Goal: Task Accomplishment & Management: Complete application form

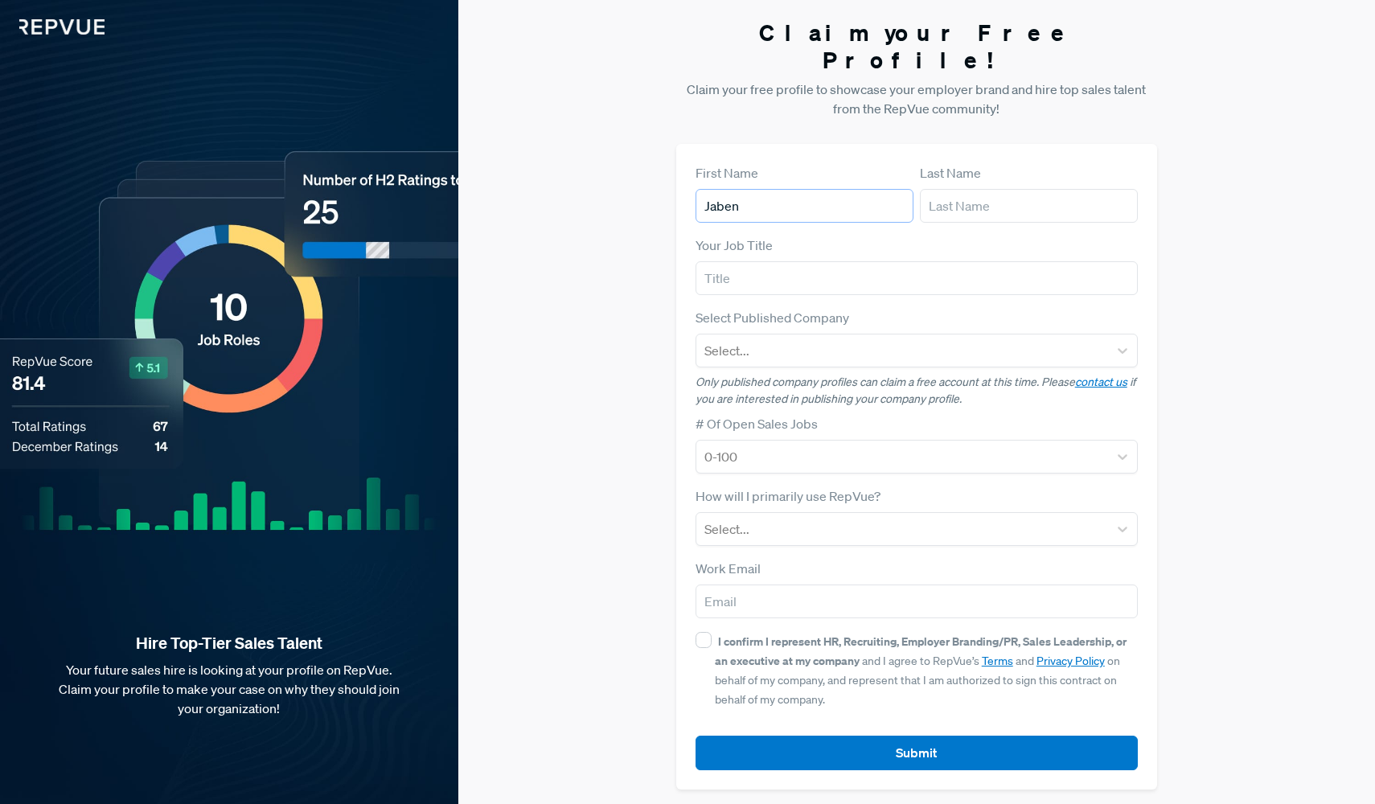
type input "Jaben"
type input "Makings"
type input "President"
click at [854, 339] on div at bounding box center [902, 350] width 396 height 23
type input "onni"
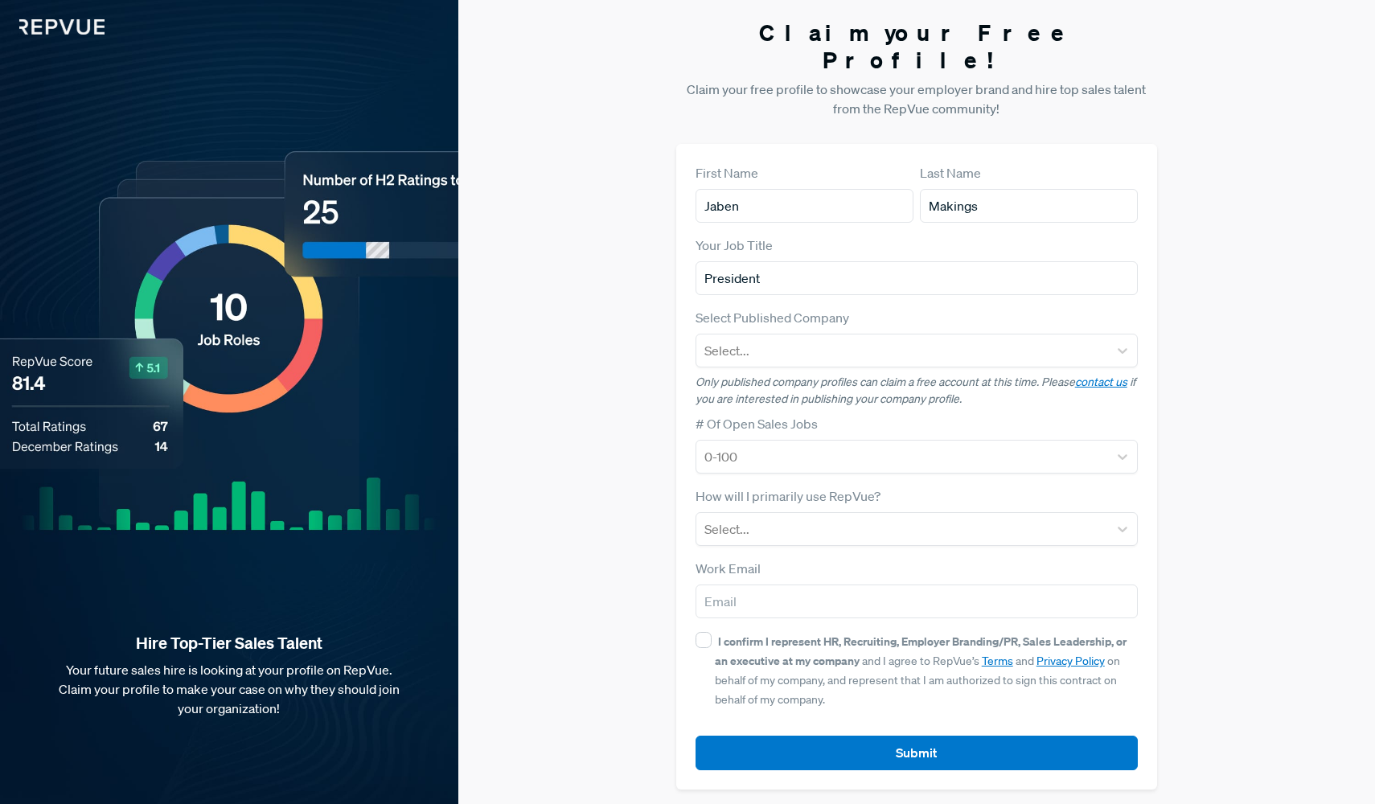
click at [1206, 328] on div "Claim your Free Profile! Claim your free profile to showcase your employer bran…" at bounding box center [916, 404] width 916 height 809
click at [830, 339] on div at bounding box center [902, 350] width 396 height 23
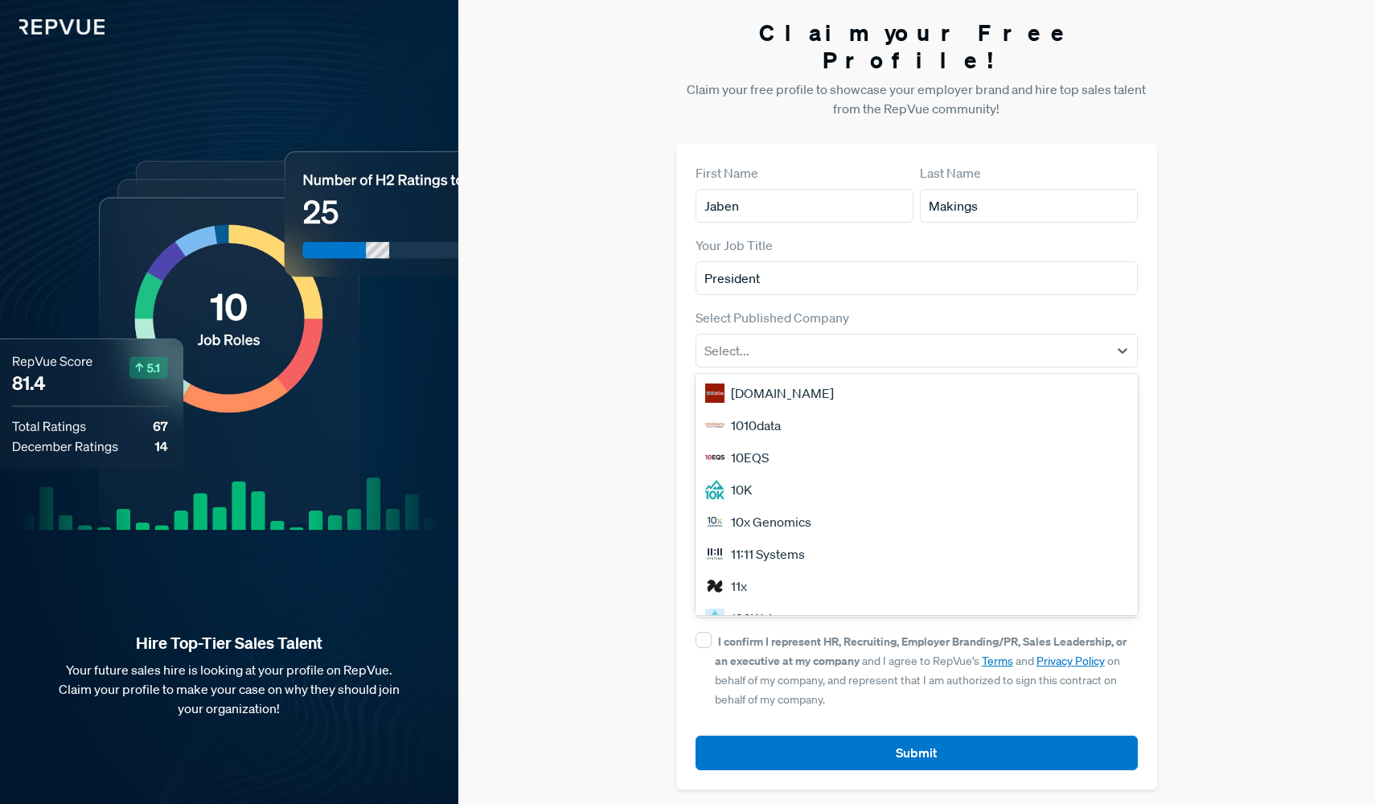
click at [529, 349] on div "Claim your Free Profile! Claim your free profile to showcase your employer bran…" at bounding box center [916, 404] width 916 height 809
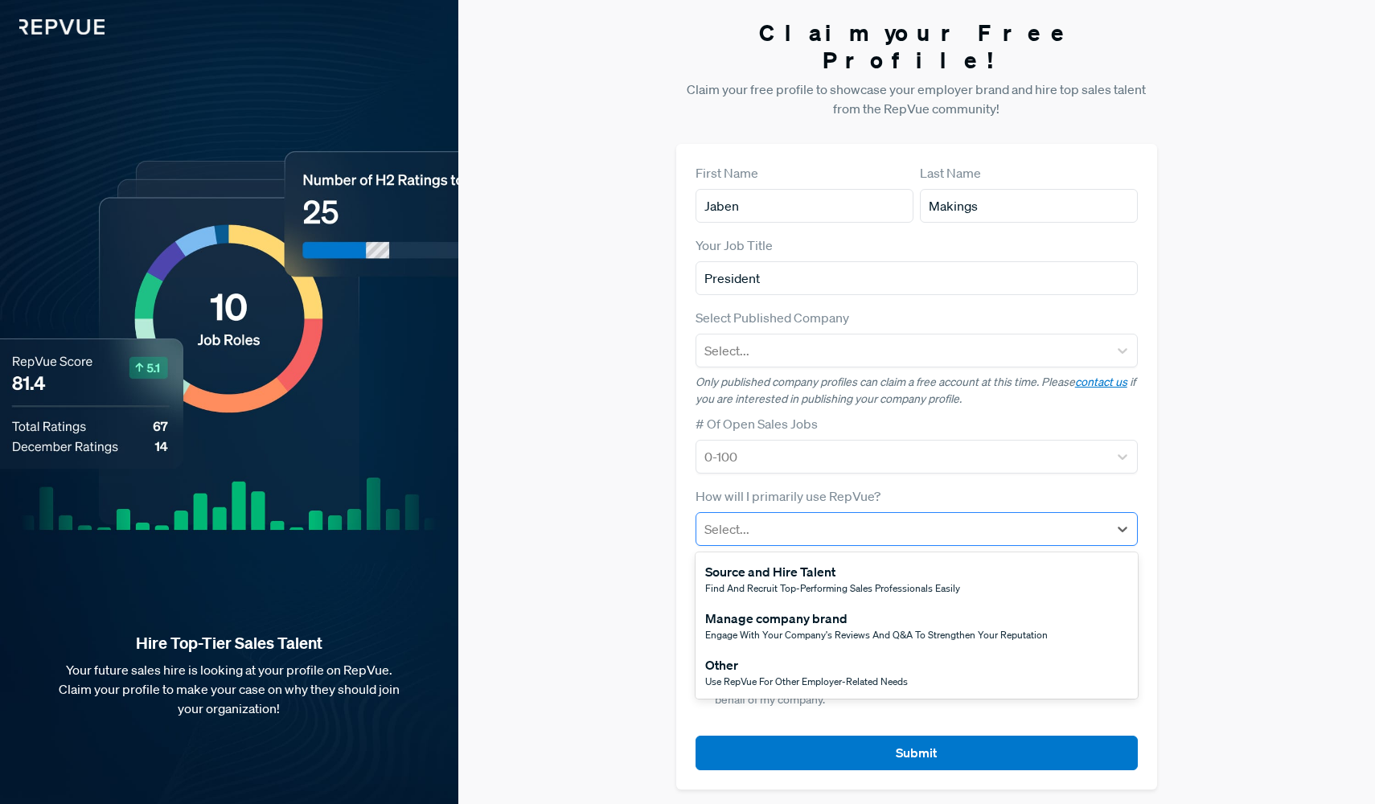
click at [830, 518] on div at bounding box center [902, 529] width 396 height 23
click at [840, 339] on div at bounding box center [902, 350] width 396 height 23
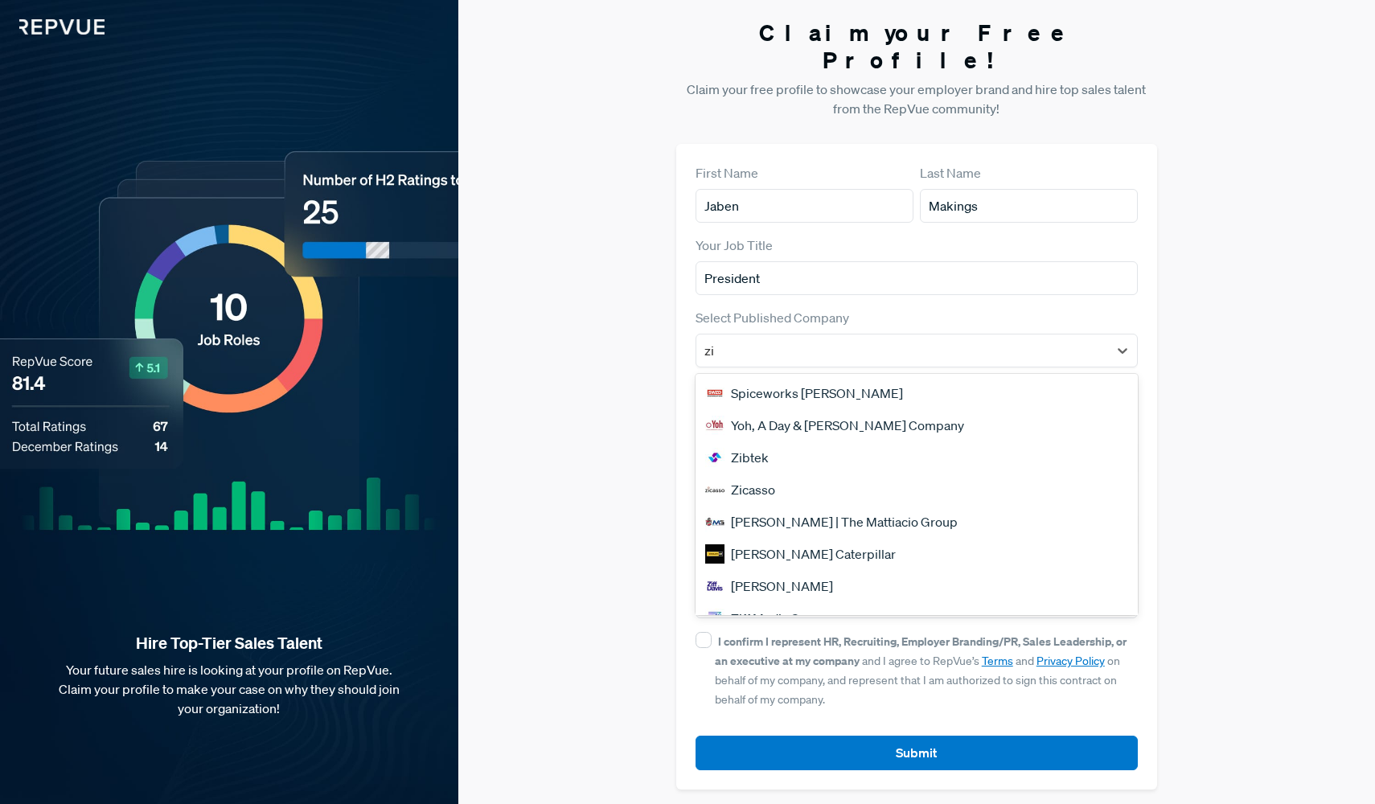
type input "z"
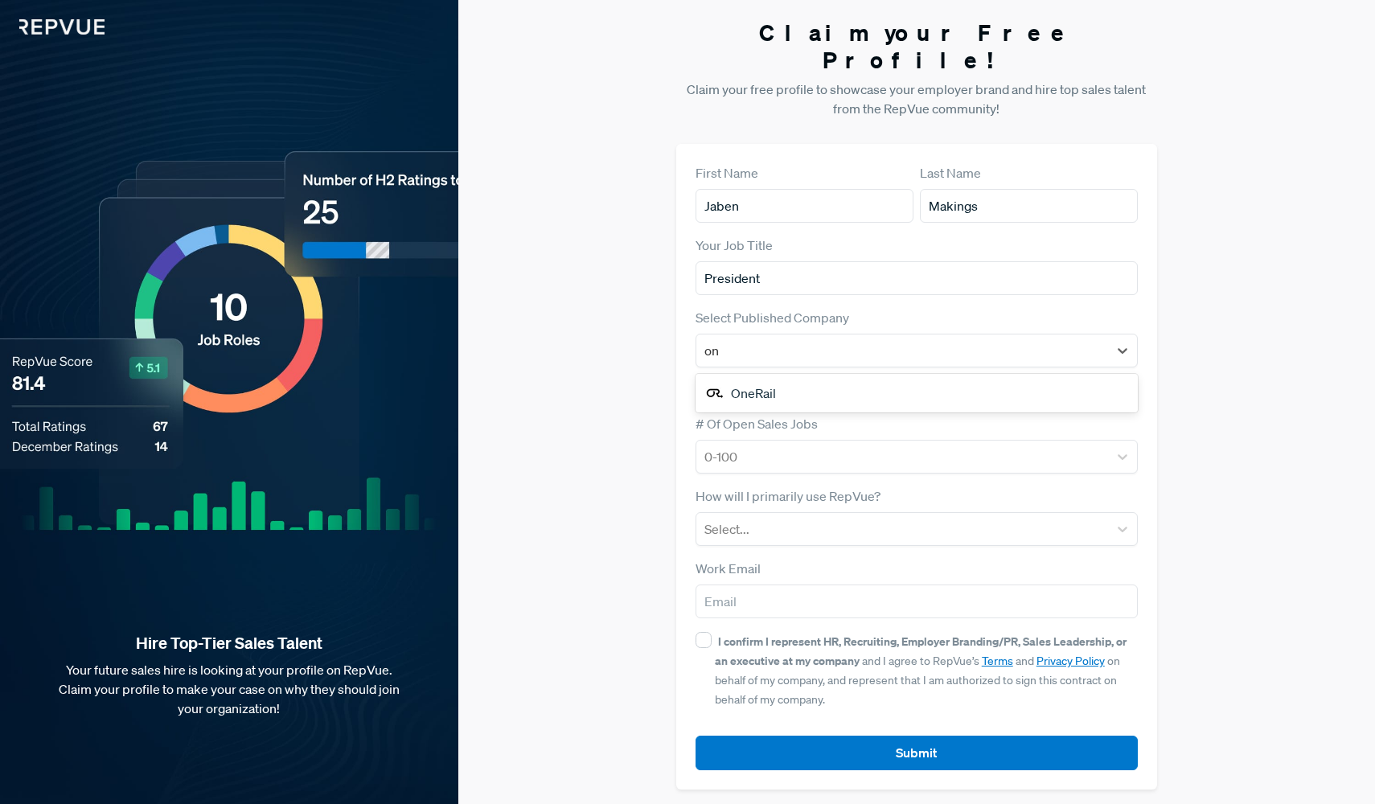
type input "o"
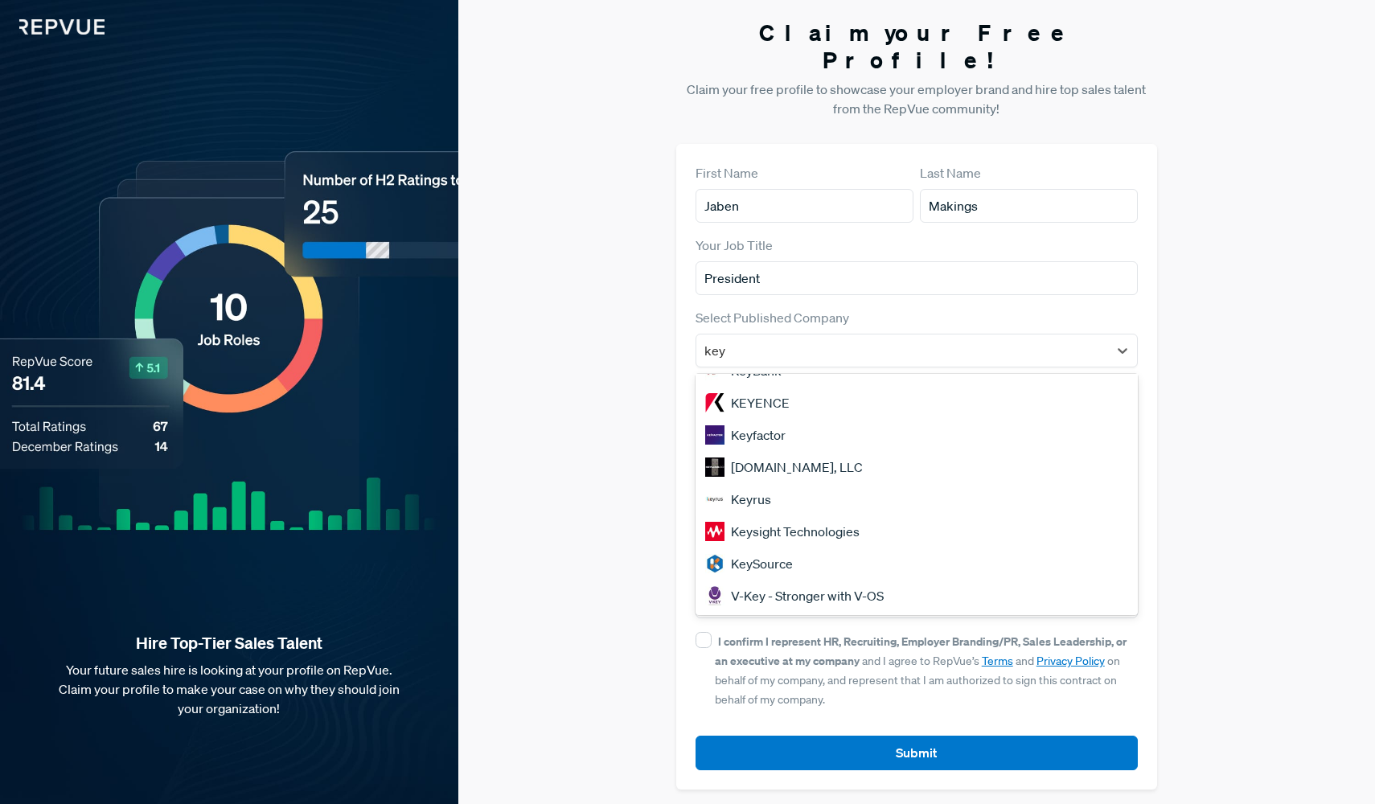
scroll to position [119, 0]
type input "k"
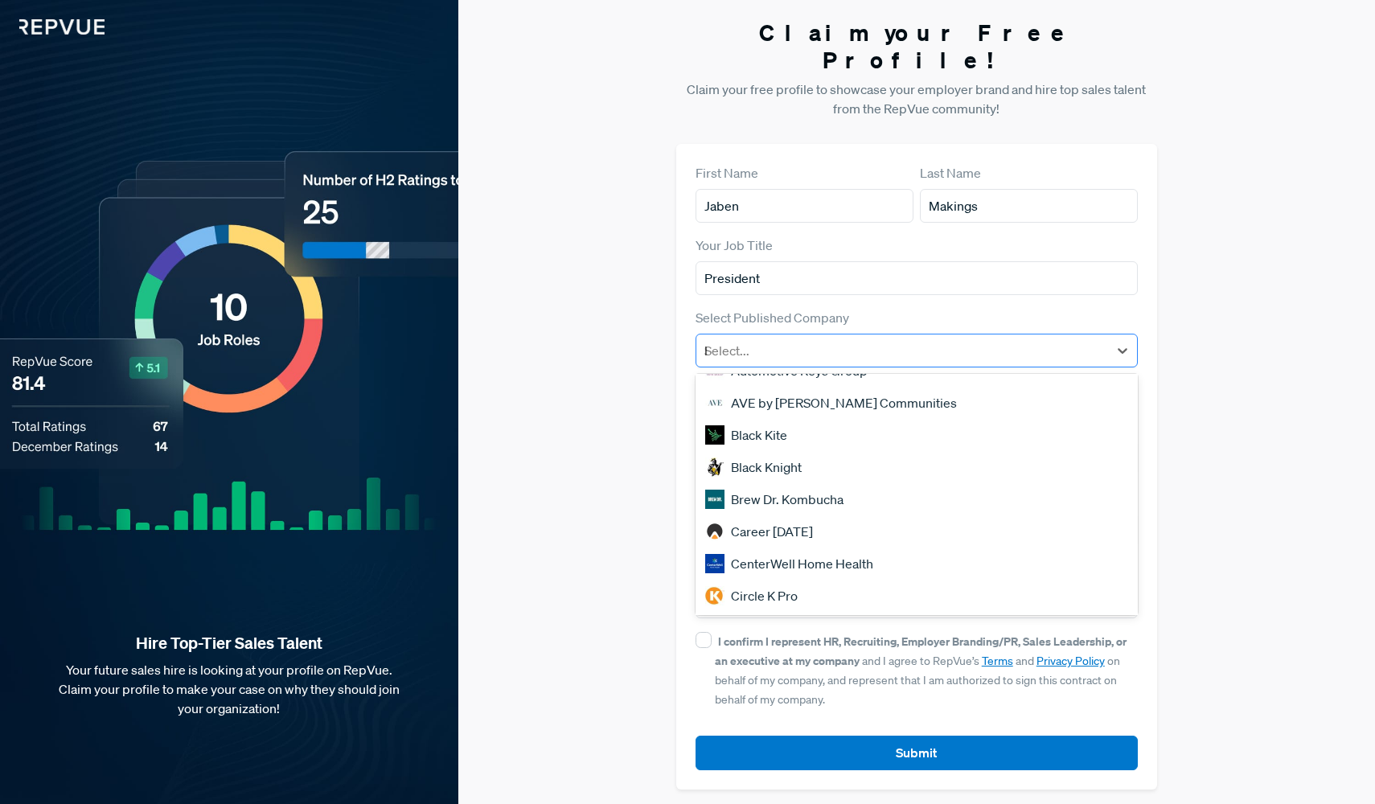
scroll to position [0, 0]
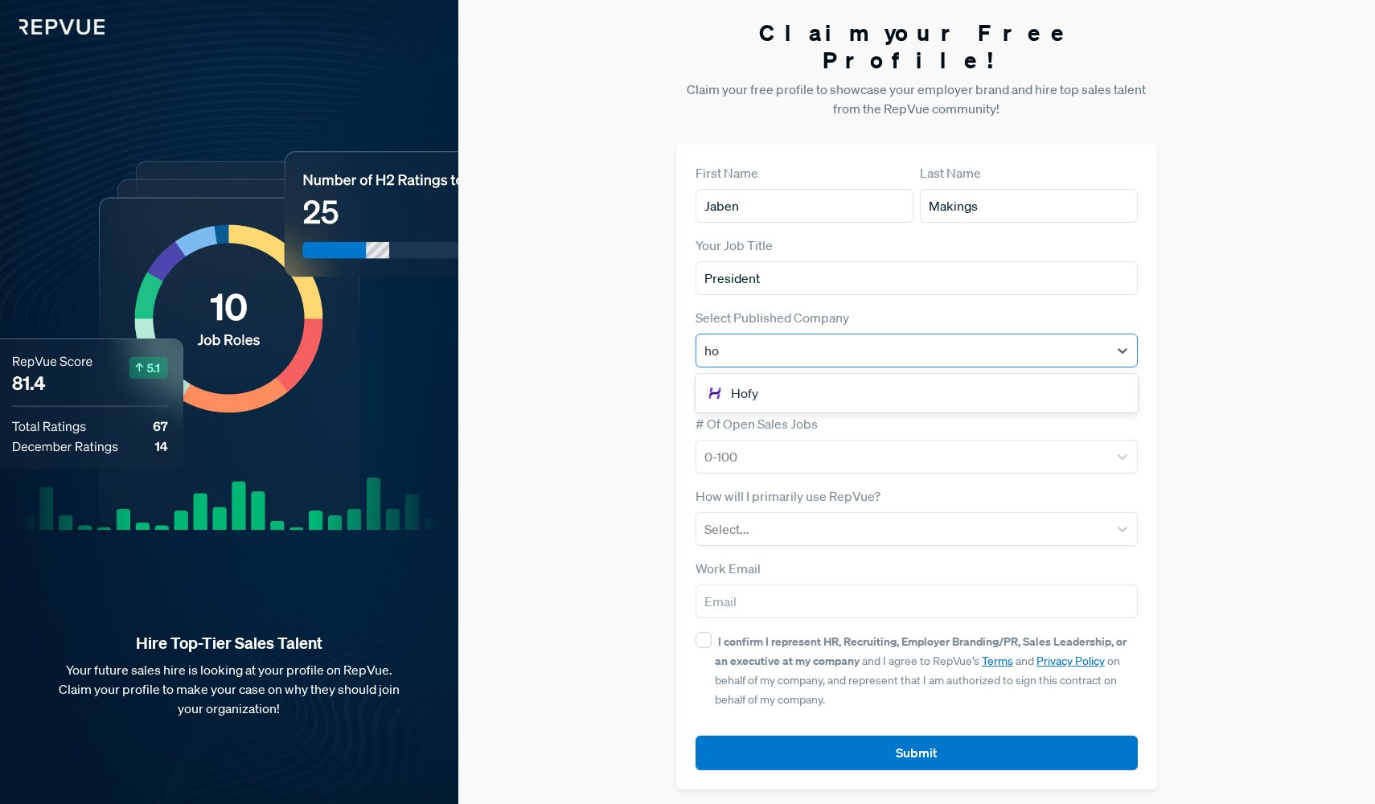
type input "h"
click at [744, 341] on div "Select..." at bounding box center [902, 350] width 396 height 19
type input "mart"
